Goal: Find specific page/section: Find specific page/section

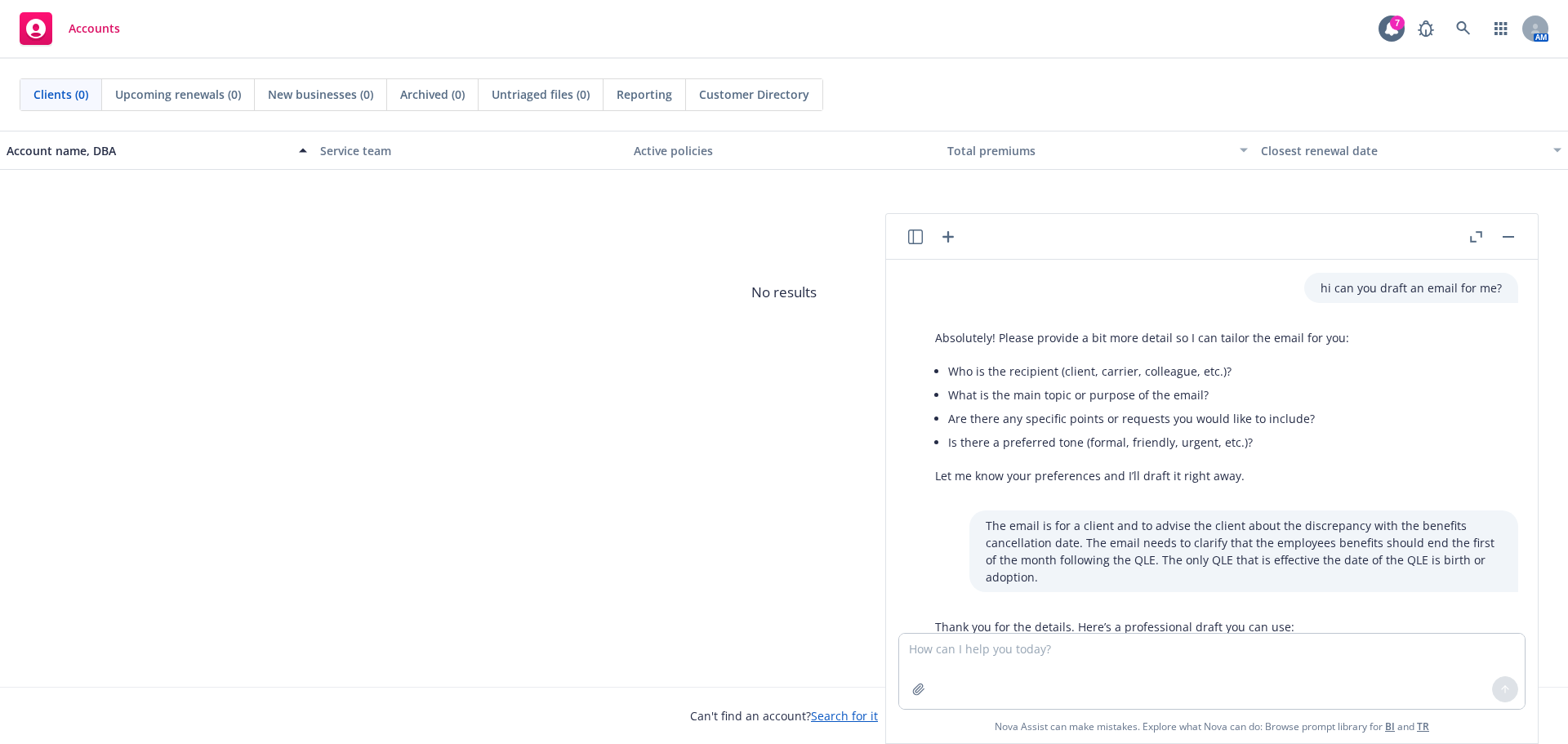
scroll to position [1476, 0]
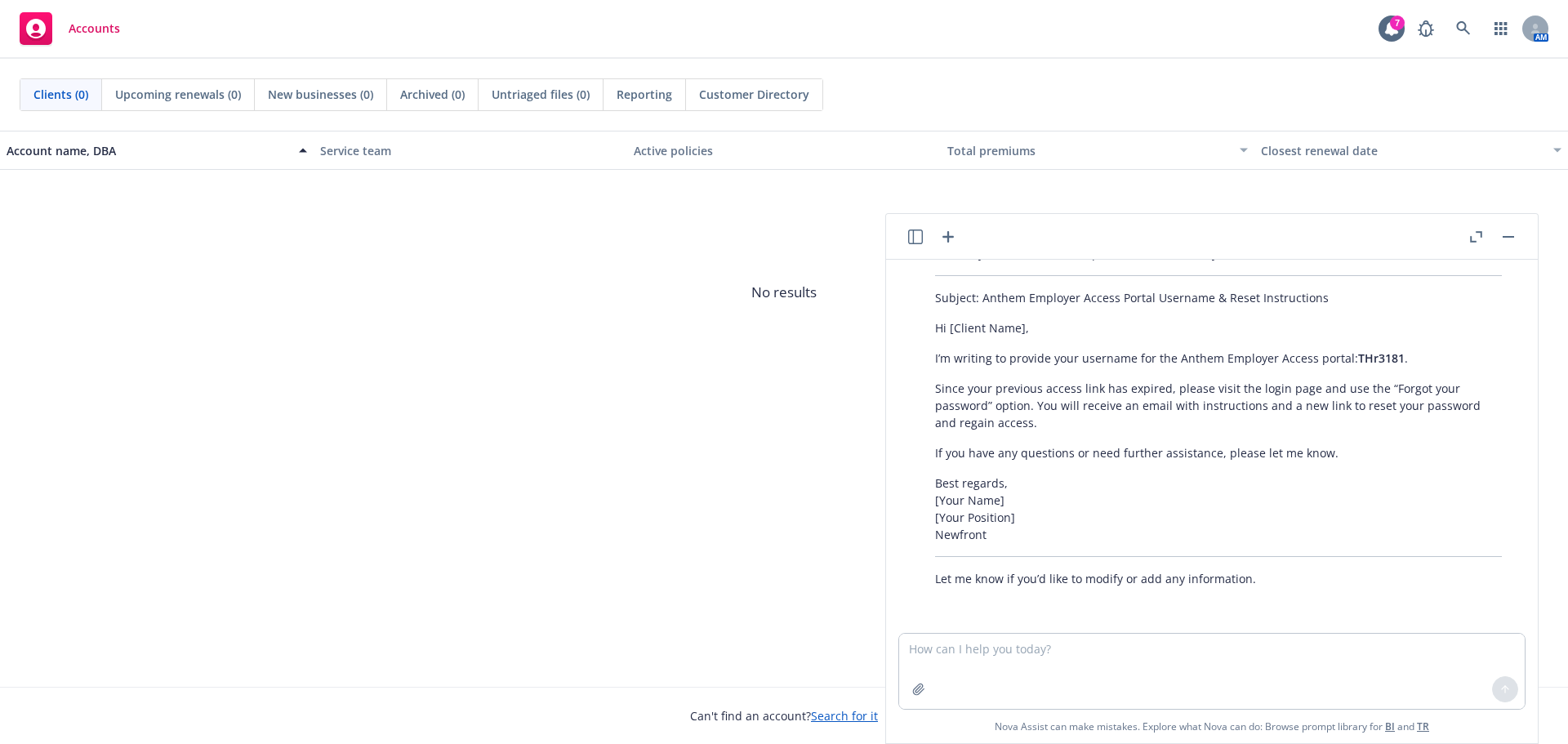
click at [1503, 233] on button "button" at bounding box center [1508, 237] width 20 height 20
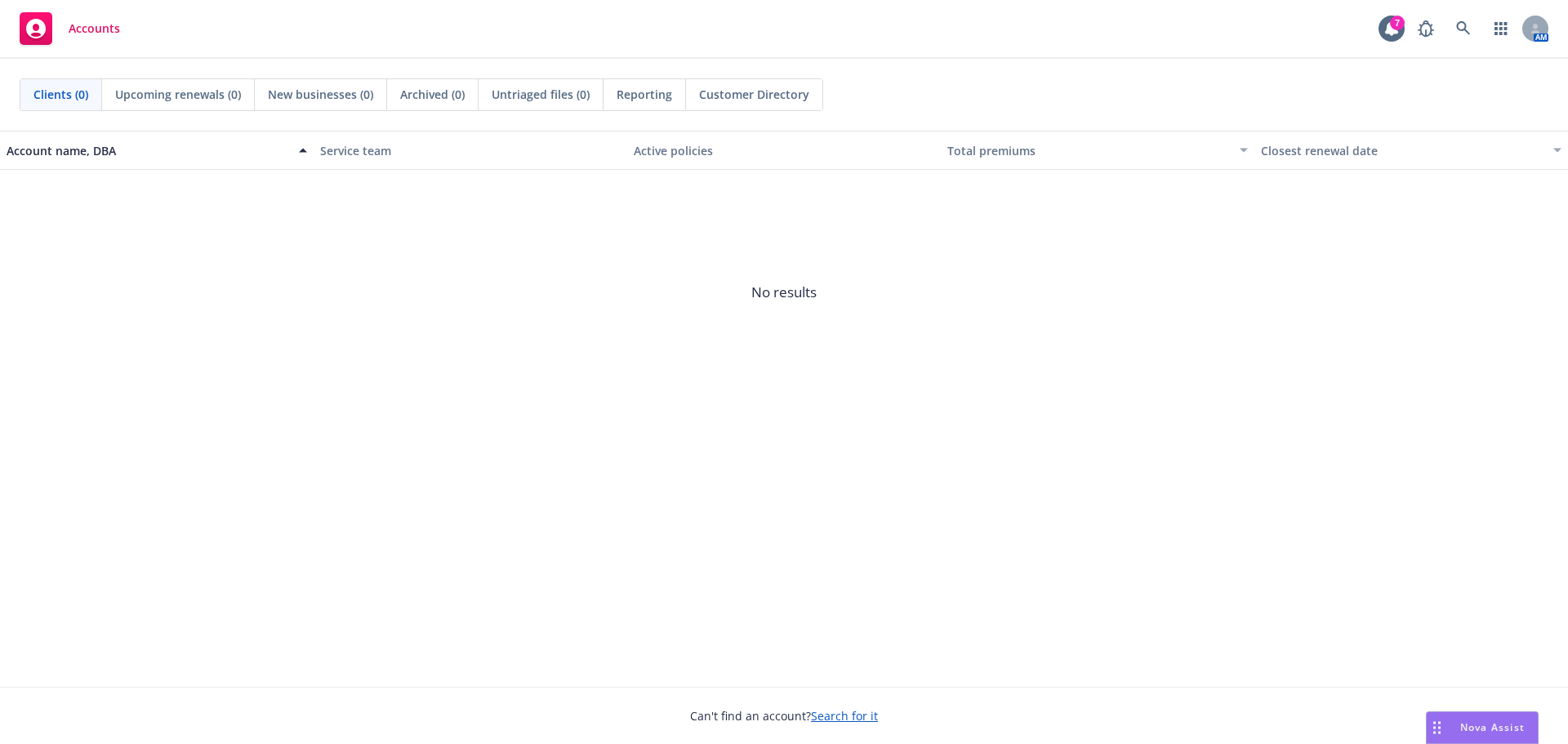
click at [690, 396] on span "No results" at bounding box center [784, 293] width 1568 height 245
